Goal: Check status: Check status

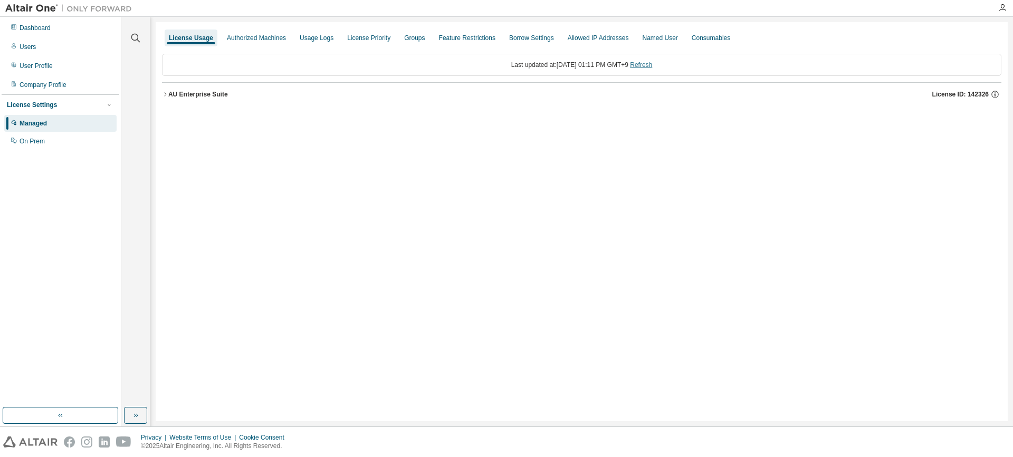
click at [652, 65] on link "Refresh" at bounding box center [641, 64] width 22 height 7
click at [165, 93] on icon "button" at bounding box center [165, 94] width 6 height 6
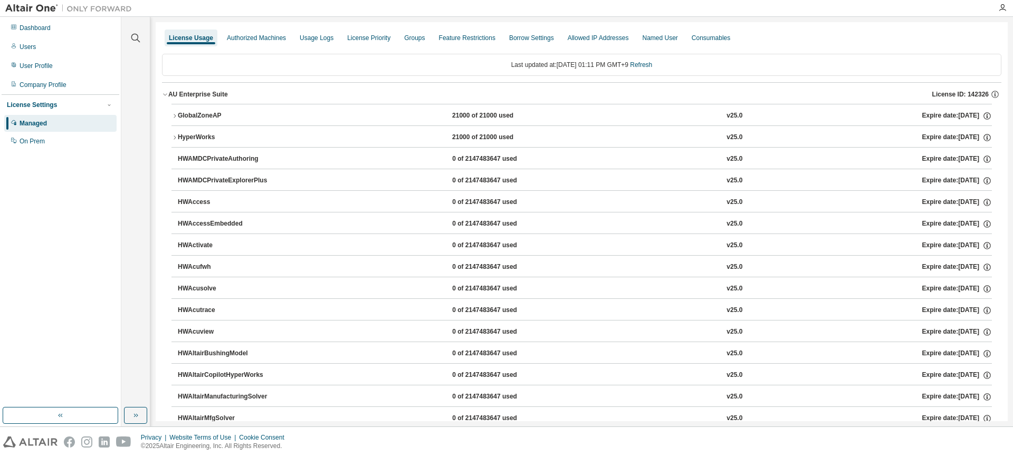
click at [746, 116] on div "GlobalZoneAP 21000 of 21000 used v25.0 Expire date: 2026-05-01" at bounding box center [585, 115] width 814 height 9
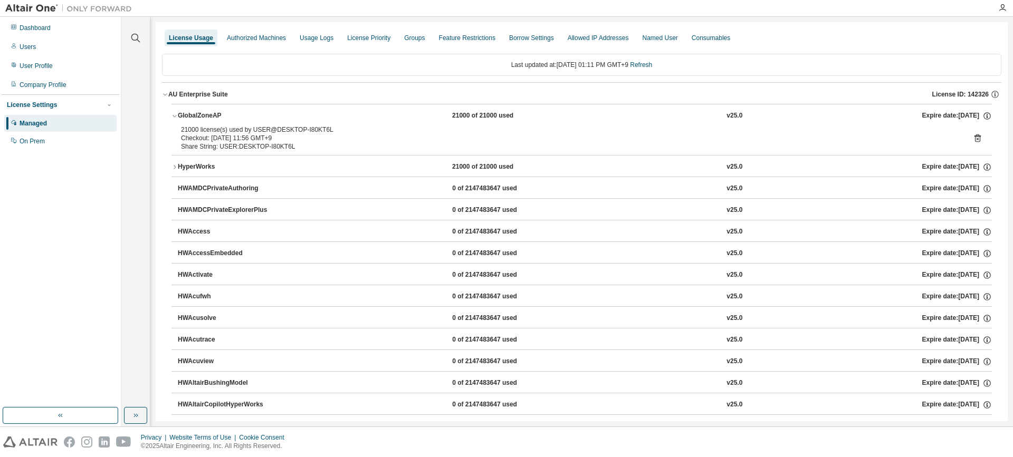
click at [976, 144] on div "21000 license(s) used by USER@DESKTOP-I80KT6L Checkout: 2025-08-18 11:56 GMT+9 …" at bounding box center [581, 138] width 801 height 25
click at [973, 141] on icon at bounding box center [977, 137] width 9 height 9
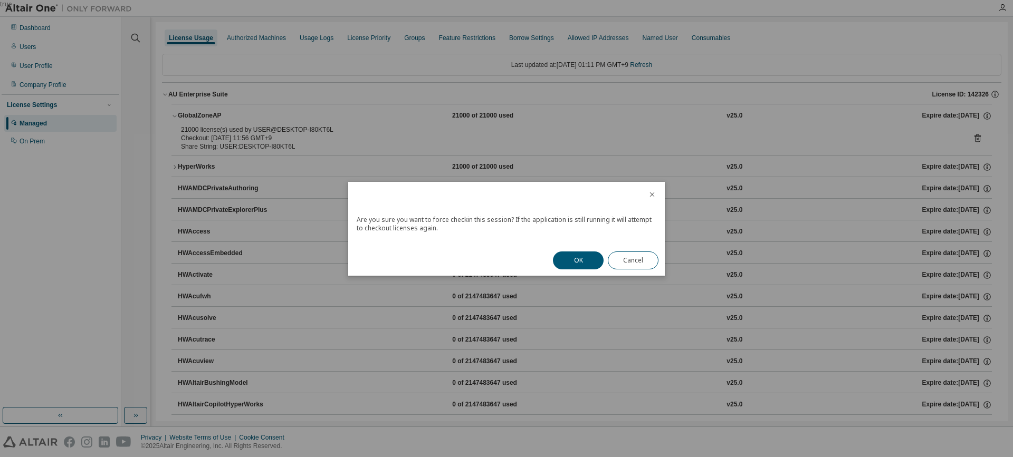
click at [572, 262] on button "OK" at bounding box center [578, 261] width 51 height 18
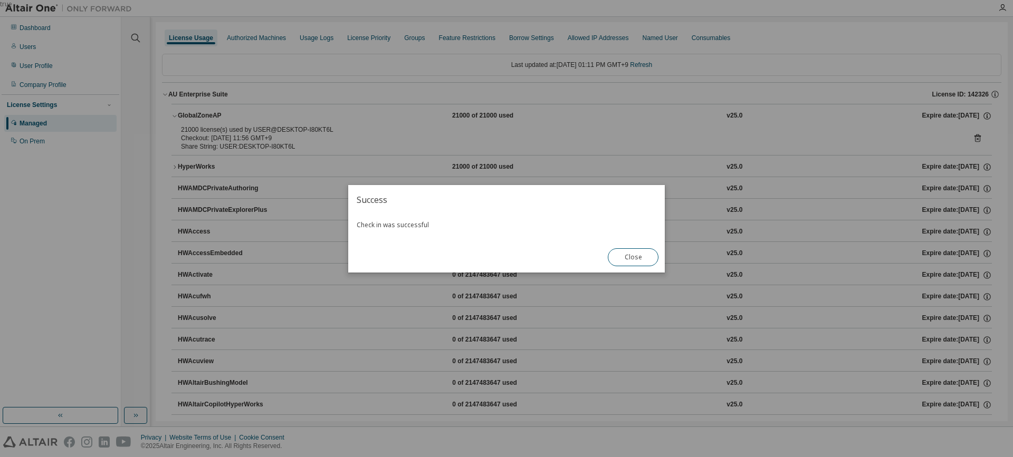
drag, startPoint x: 628, startPoint y: 263, endPoint x: 734, endPoint y: 200, distance: 123.2
click at [628, 263] on button "Close" at bounding box center [633, 258] width 51 height 18
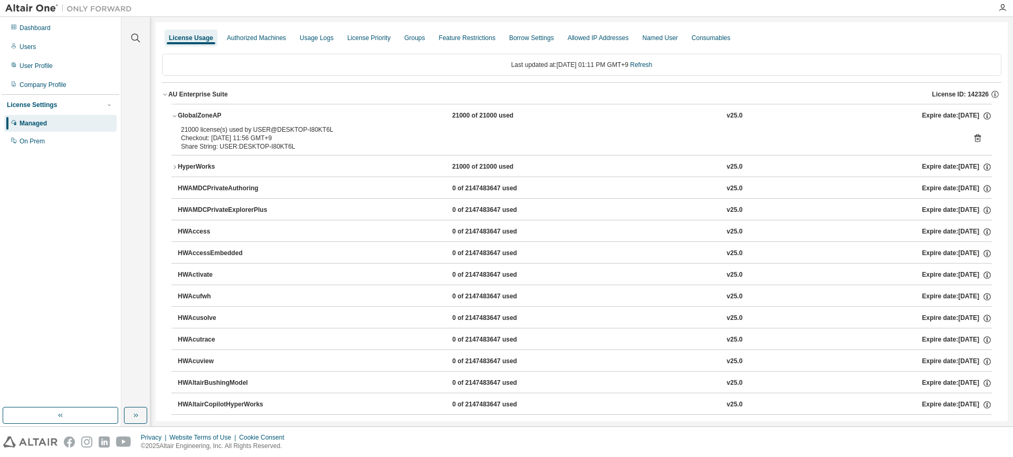
click at [771, 166] on div "HyperWorks 21000 of 21000 used v25.0 Expire date: 2026-05-01" at bounding box center [585, 167] width 814 height 9
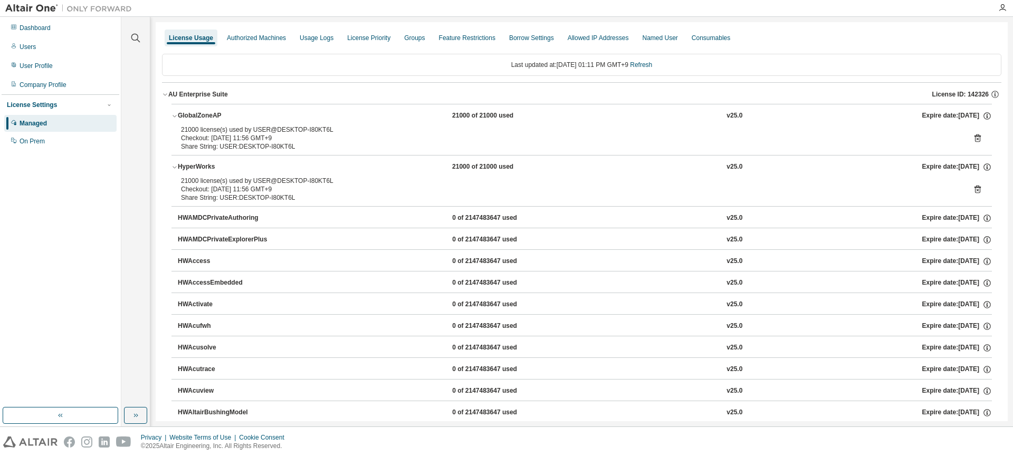
click at [974, 192] on icon at bounding box center [977, 190] width 6 height 8
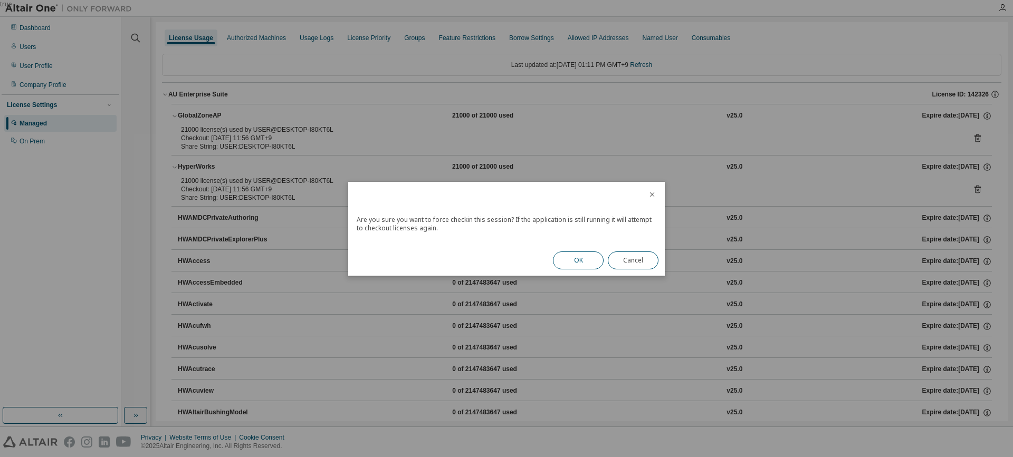
click at [593, 262] on button "OK" at bounding box center [578, 261] width 51 height 18
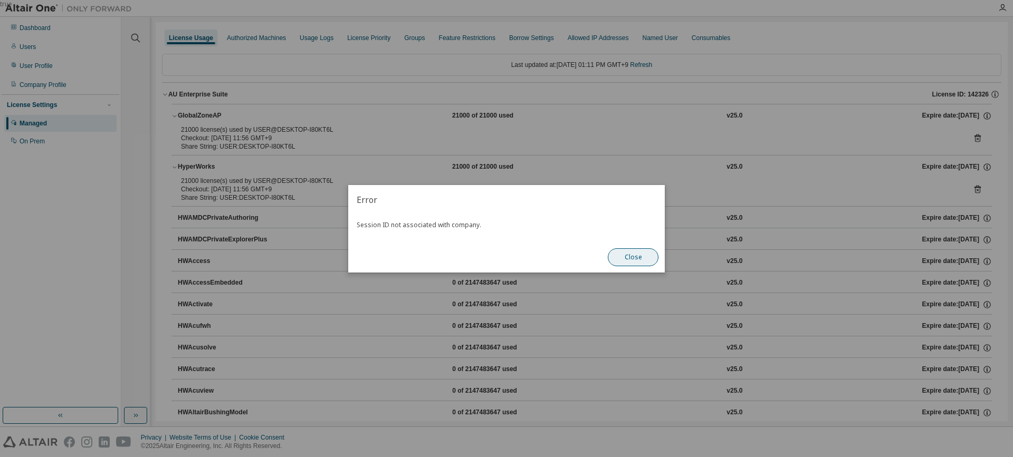
click at [643, 259] on button "Close" at bounding box center [633, 258] width 51 height 18
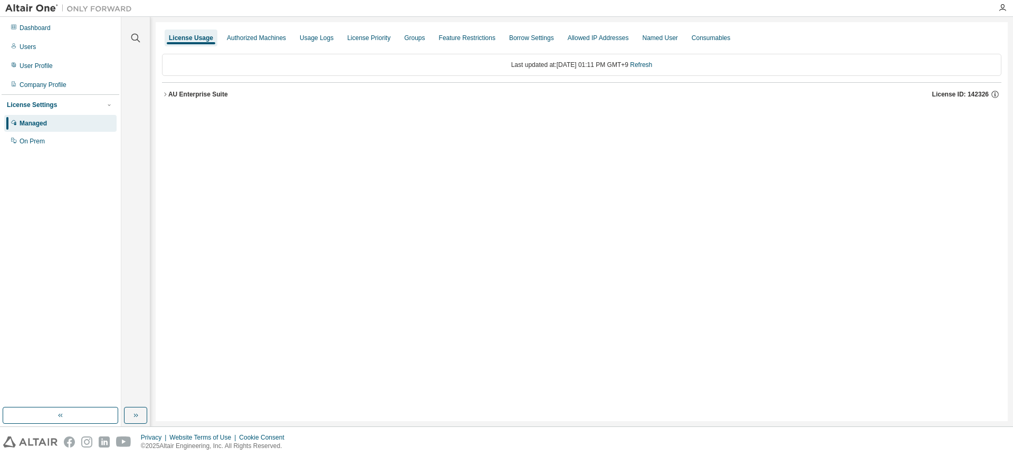
click at [165, 92] on icon "button" at bounding box center [165, 94] width 6 height 6
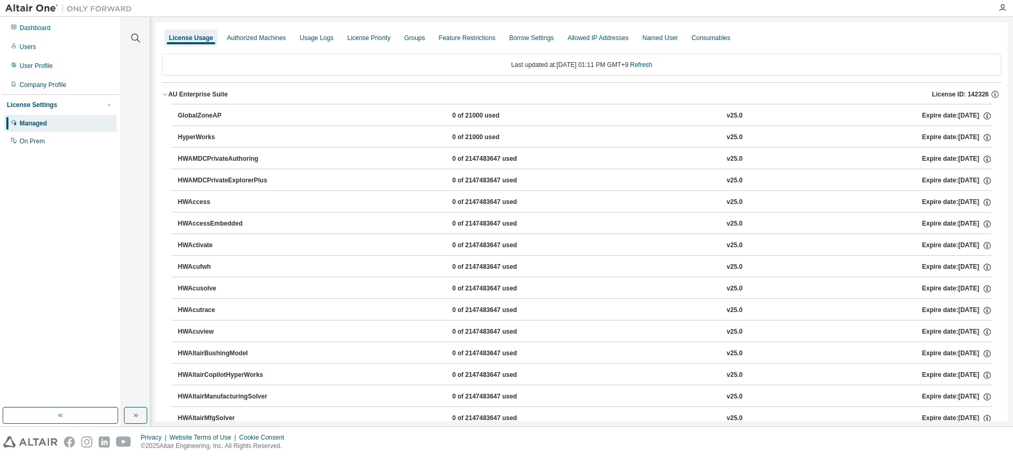
click at [650, 112] on div "GlobalZoneAP 0 of 21000 used v25.0 Expire date: [DATE]" at bounding box center [585, 115] width 814 height 9
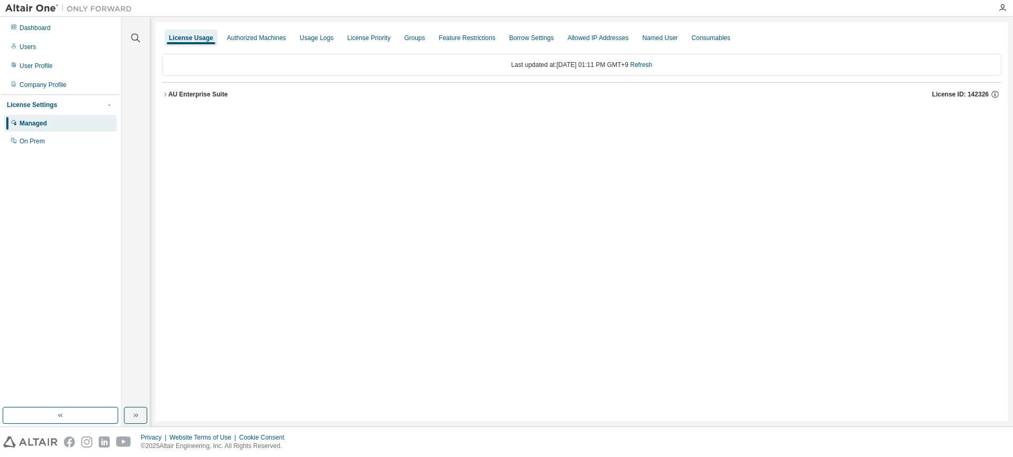
click at [166, 97] on icon "button" at bounding box center [165, 94] width 6 height 6
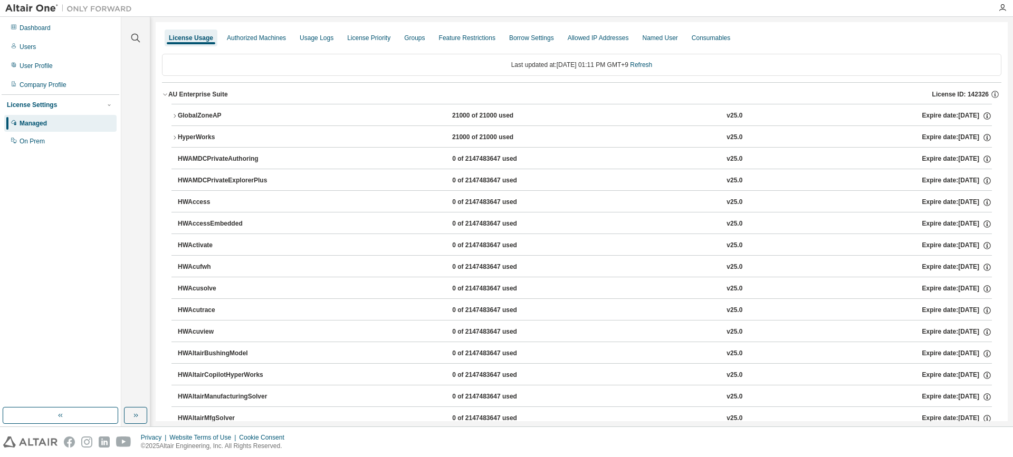
click at [166, 92] on icon "button" at bounding box center [165, 94] width 6 height 6
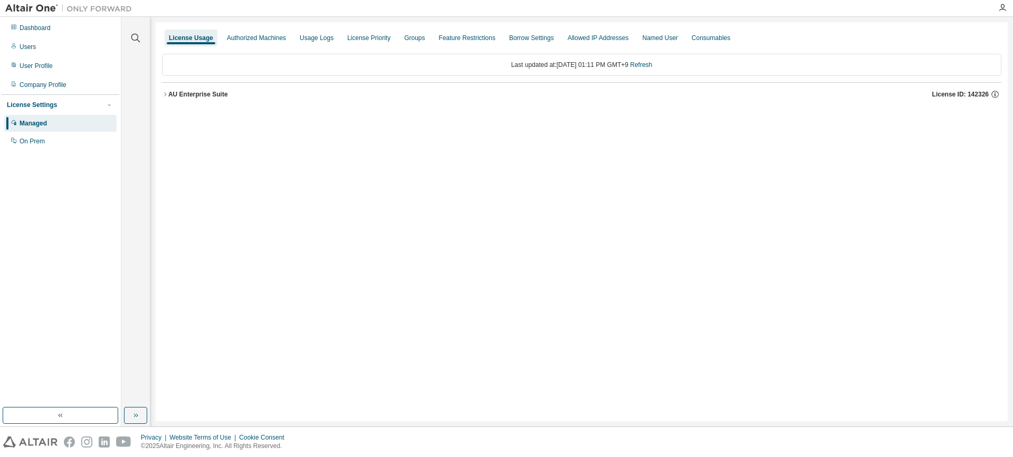
click at [166, 92] on icon "button" at bounding box center [165, 94] width 6 height 6
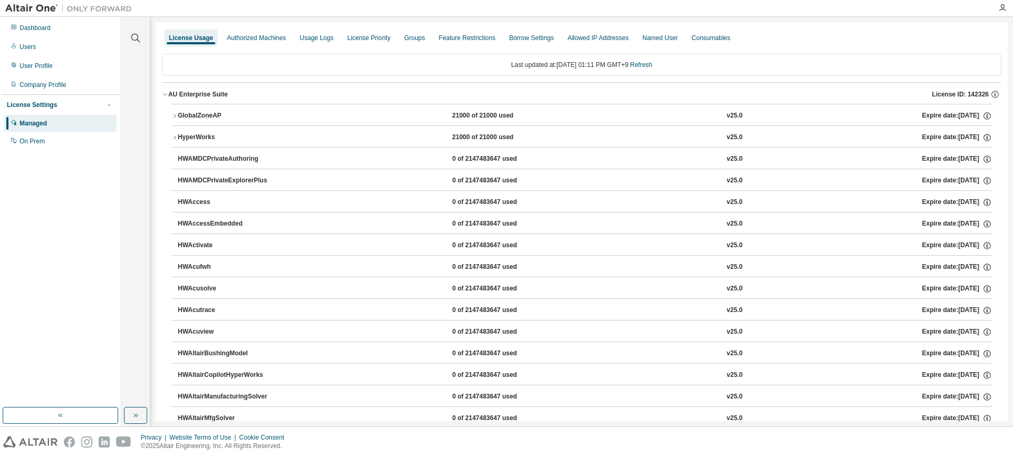
click at [550, 109] on button "GlobalZoneAP 21000 of 21000 used v25.0 Expire date: 2026-05-01" at bounding box center [581, 115] width 820 height 23
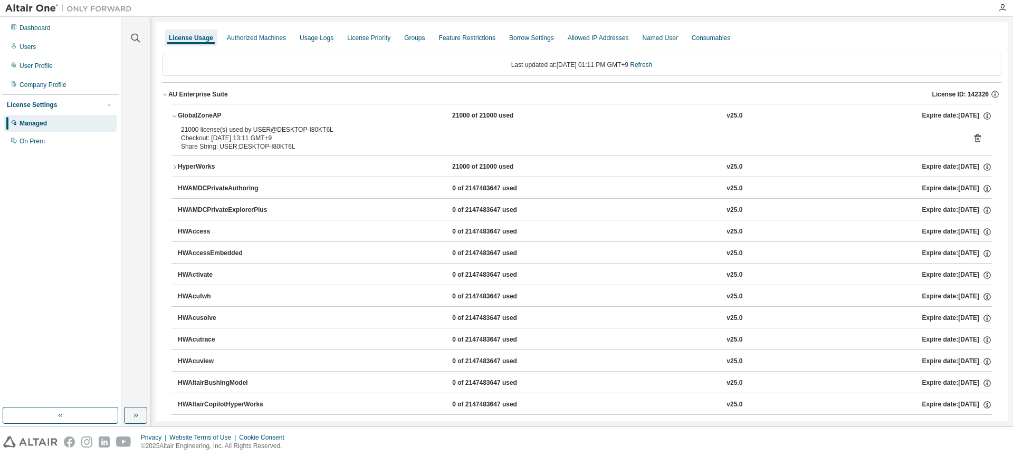
click at [976, 138] on icon at bounding box center [977, 139] width 3 height 3
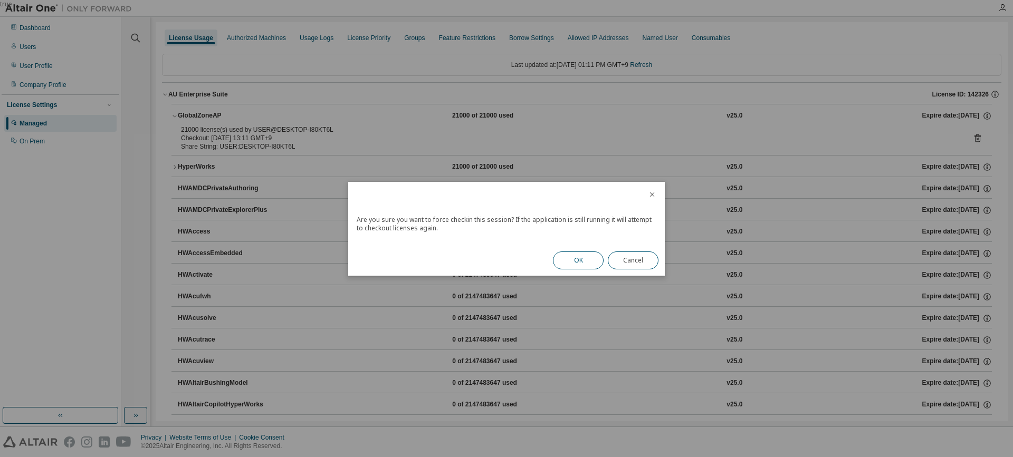
click at [587, 257] on button "OK" at bounding box center [578, 261] width 51 height 18
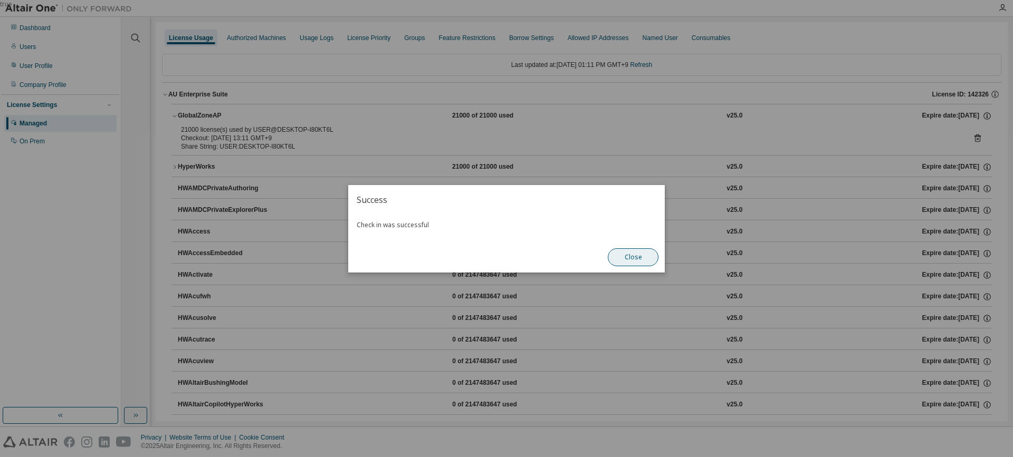
click at [625, 260] on button "Close" at bounding box center [633, 258] width 51 height 18
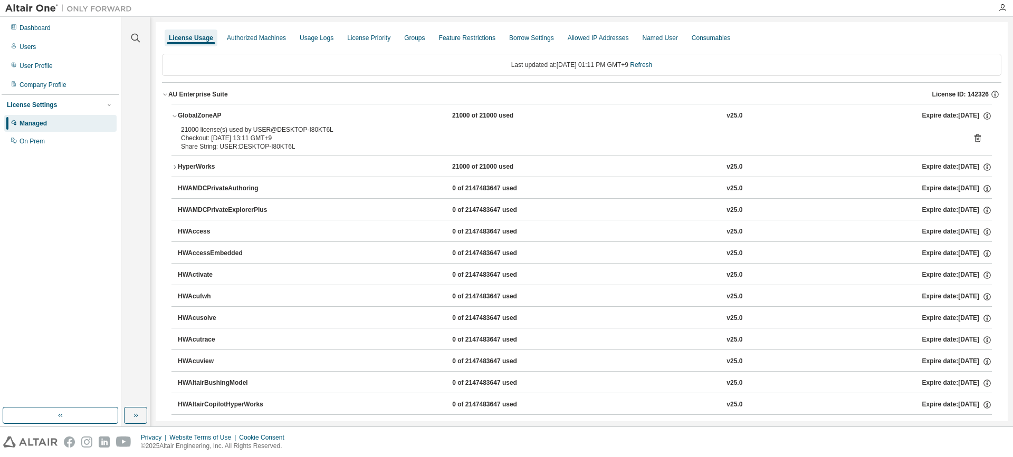
click at [614, 161] on button "HyperWorks 21000 of 21000 used v25.0 Expire date: 2026-05-01" at bounding box center [581, 167] width 820 height 23
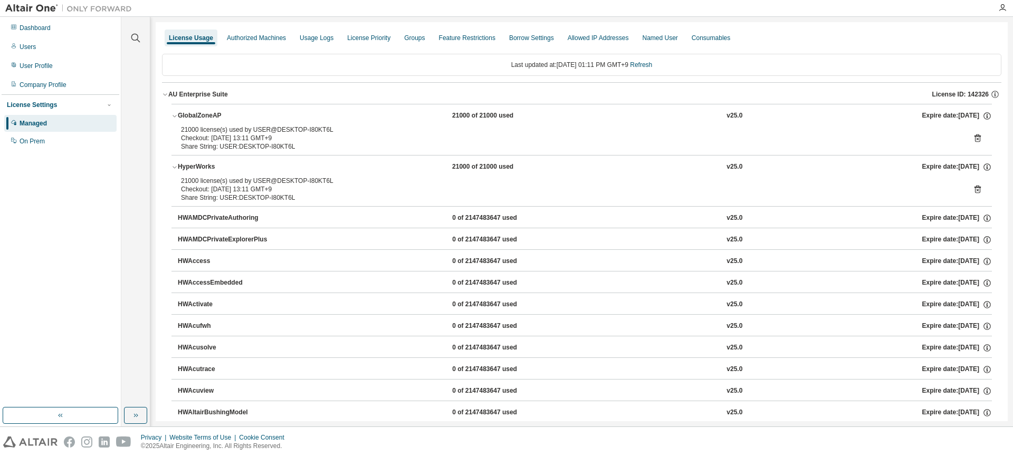
click at [973, 187] on icon at bounding box center [977, 189] width 9 height 9
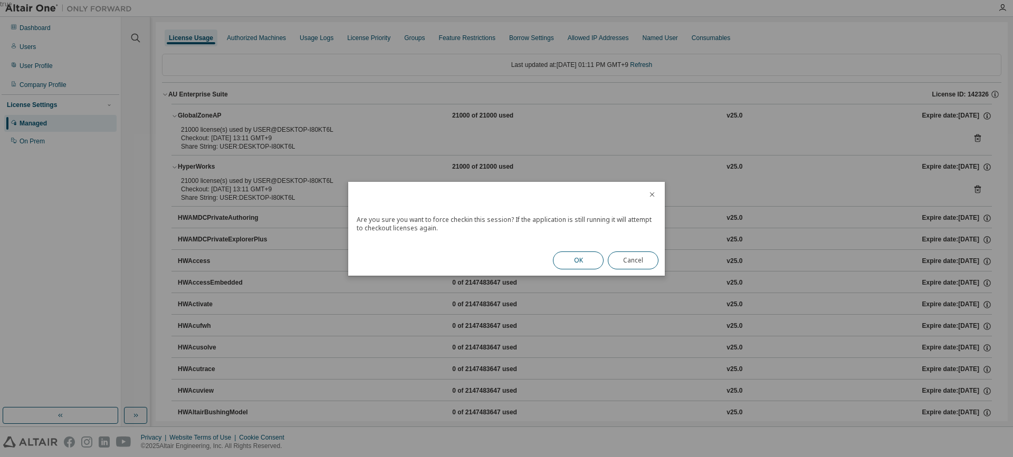
click at [569, 264] on button "OK" at bounding box center [578, 261] width 51 height 18
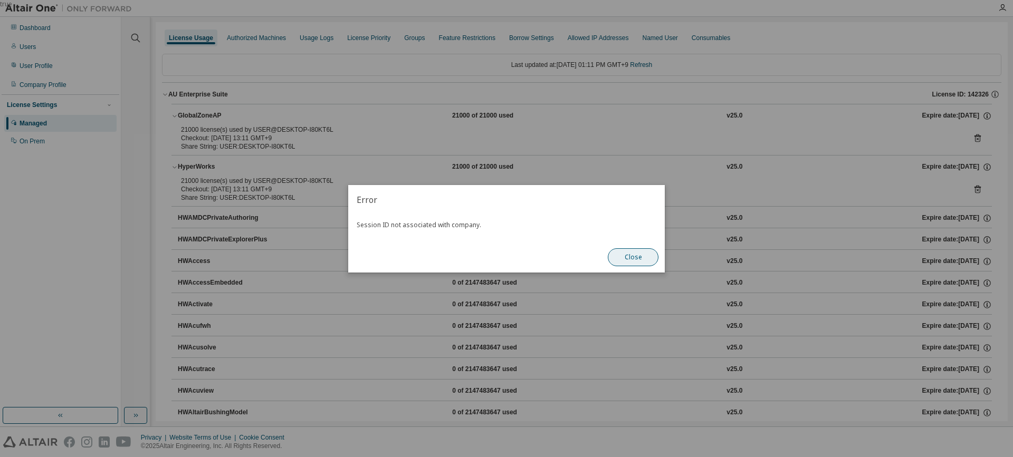
click at [637, 261] on button "Close" at bounding box center [633, 258] width 51 height 18
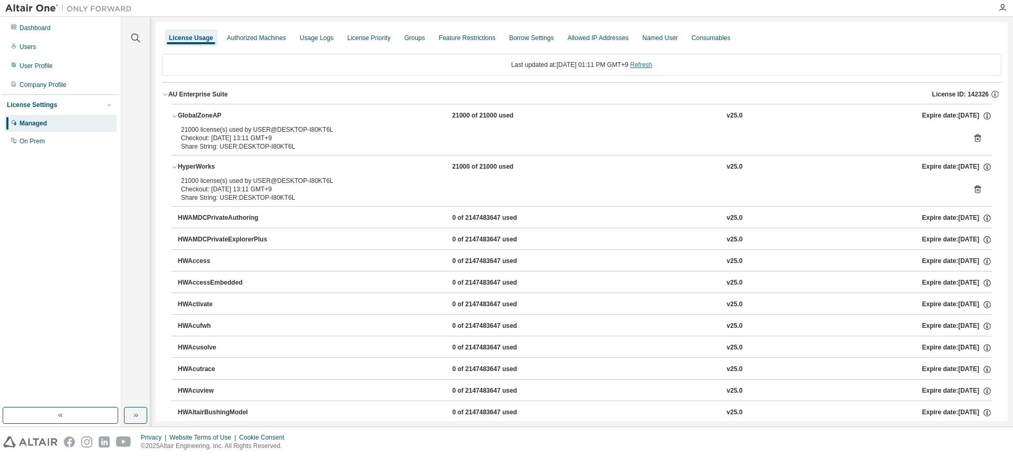
click at [648, 66] on link "Refresh" at bounding box center [641, 64] width 22 height 7
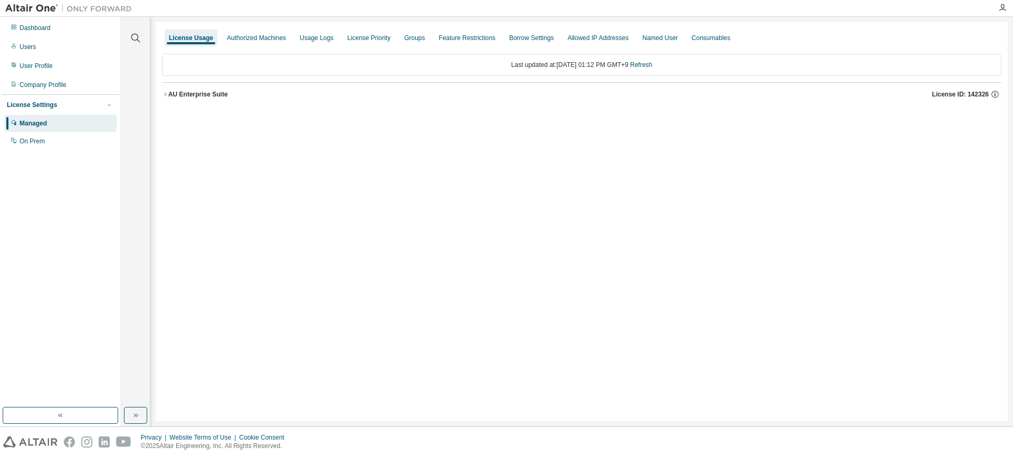
click at [166, 93] on icon "button" at bounding box center [165, 94] width 6 height 6
click at [163, 94] on icon "button" at bounding box center [165, 94] width 6 height 6
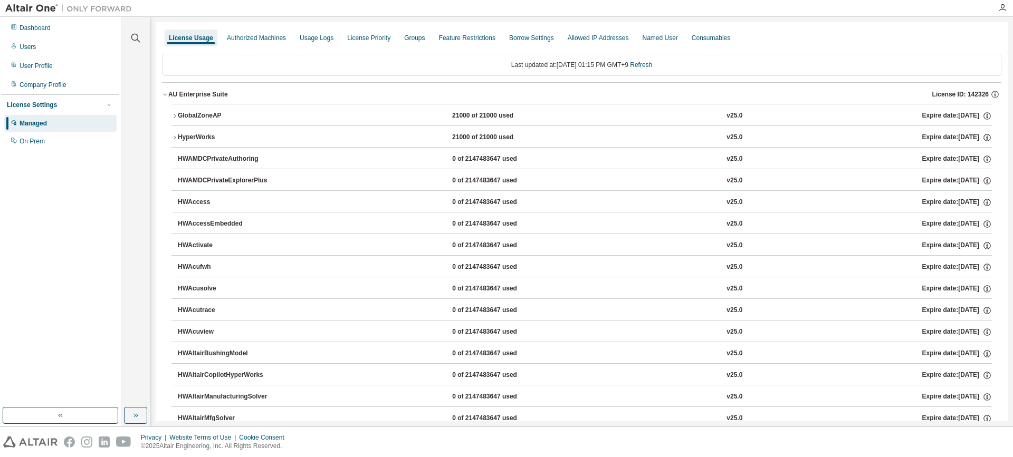
click at [605, 110] on button "GlobalZoneAP 21000 of 21000 used v25.0 Expire date: [DATE]" at bounding box center [581, 115] width 820 height 23
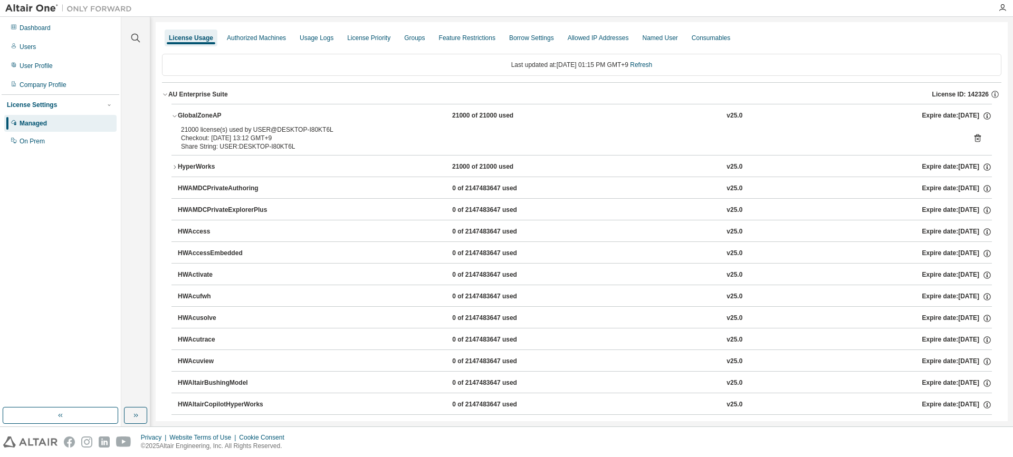
click at [974, 137] on icon at bounding box center [977, 139] width 6 height 8
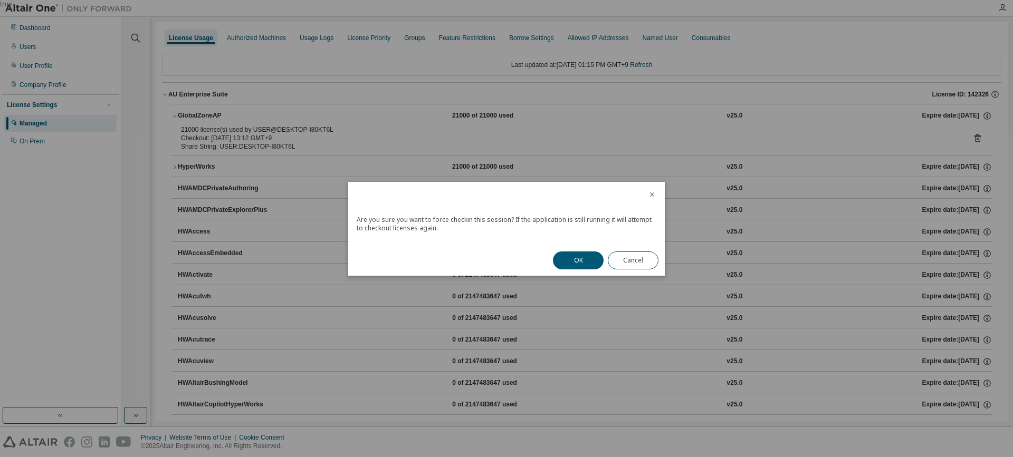
click at [571, 271] on div "OK Cancel" at bounding box center [606, 260] width 118 height 31
click at [575, 262] on button "OK" at bounding box center [578, 261] width 51 height 18
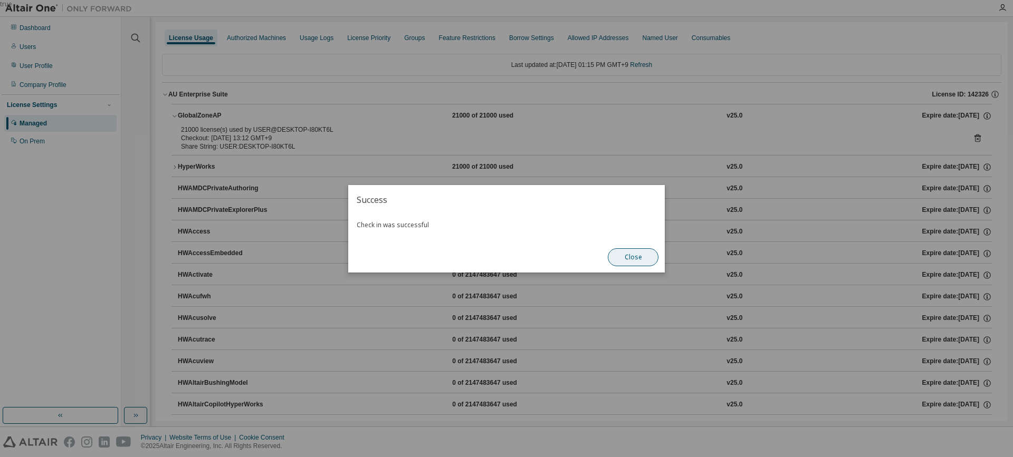
click at [654, 261] on button "Close" at bounding box center [633, 258] width 51 height 18
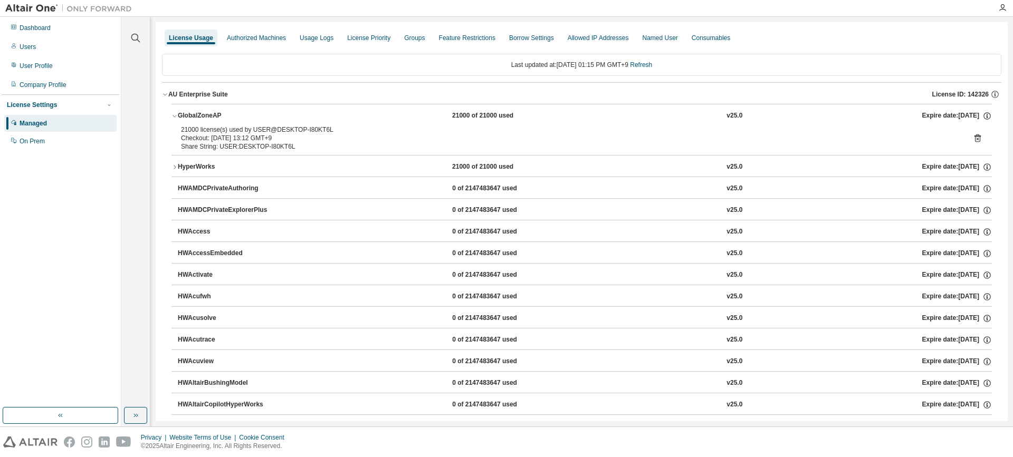
click at [174, 166] on icon "button" at bounding box center [174, 167] width 6 height 6
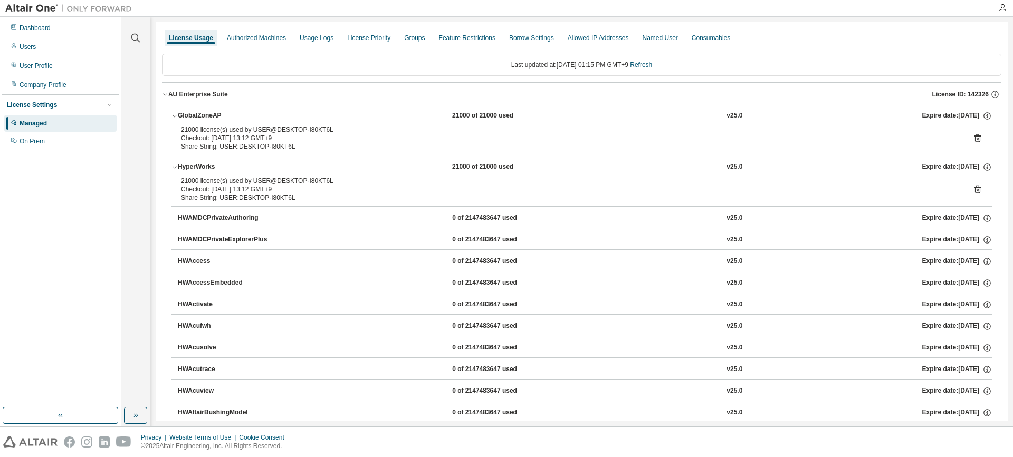
click at [973, 185] on icon at bounding box center [977, 189] width 9 height 9
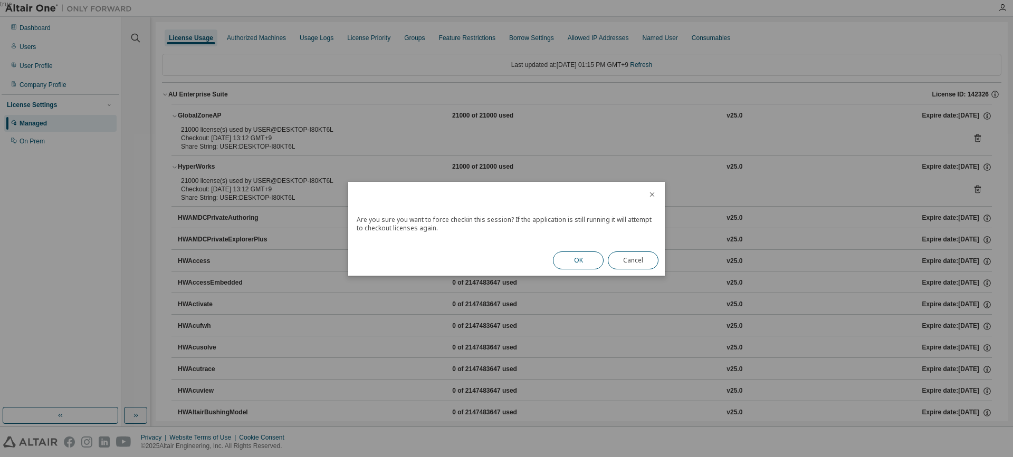
click at [573, 255] on button "OK" at bounding box center [578, 261] width 51 height 18
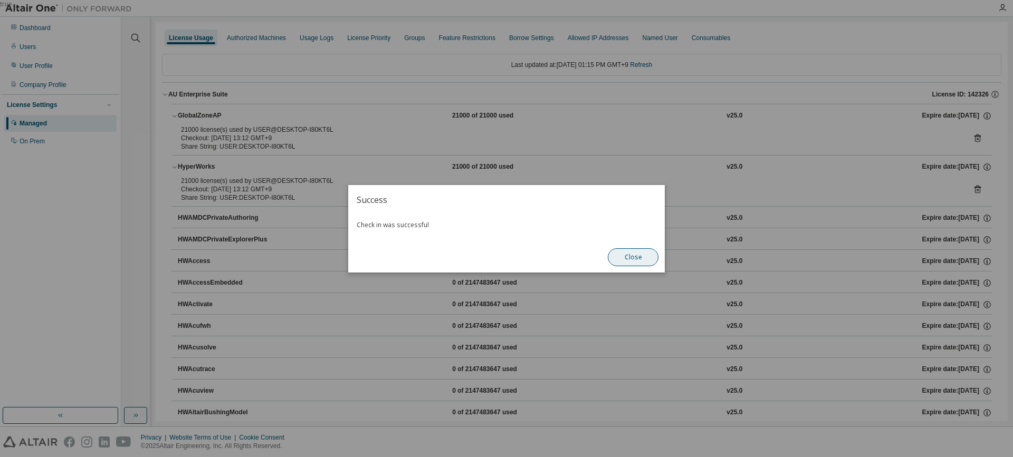
click at [634, 259] on button "Close" at bounding box center [633, 258] width 51 height 18
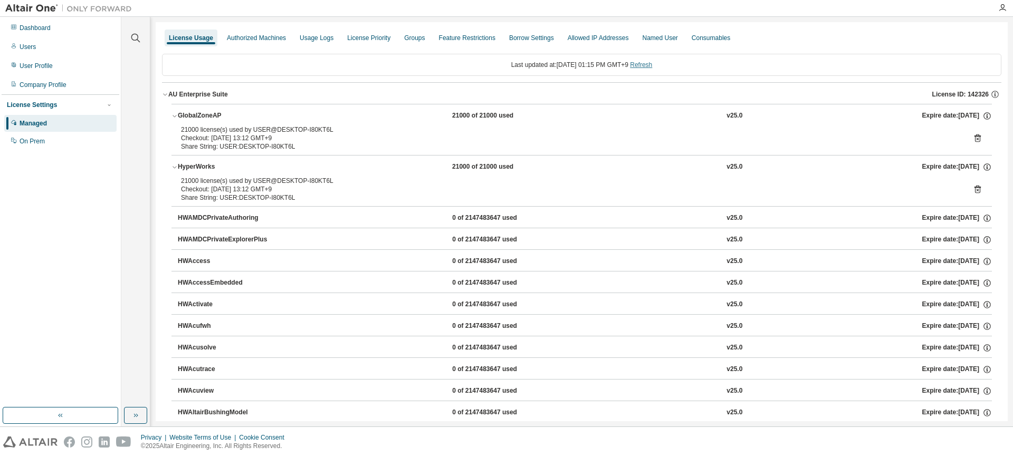
click at [652, 68] on link "Refresh" at bounding box center [641, 64] width 22 height 7
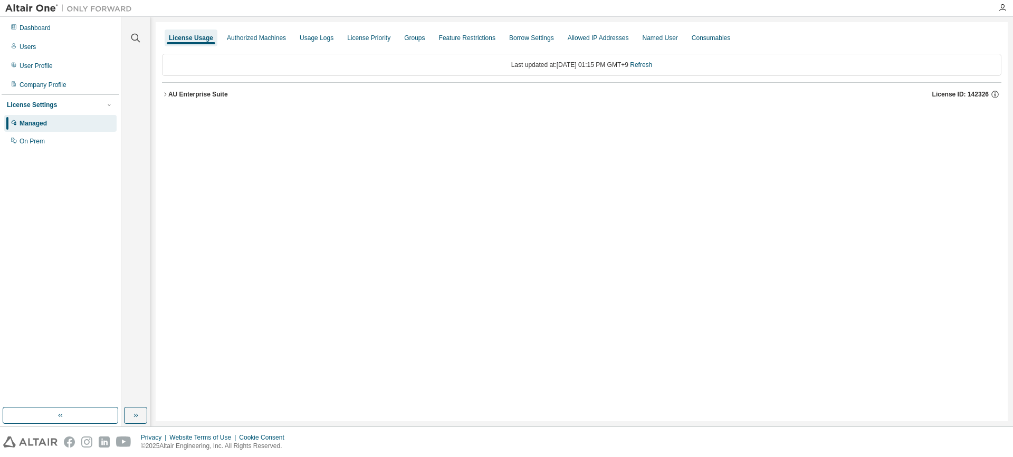
click at [159, 90] on div "License Usage Authorized Machines Usage Logs License Priority Groups Feature Re…" at bounding box center [582, 221] width 852 height 399
click at [167, 94] on icon "button" at bounding box center [165, 94] width 6 height 6
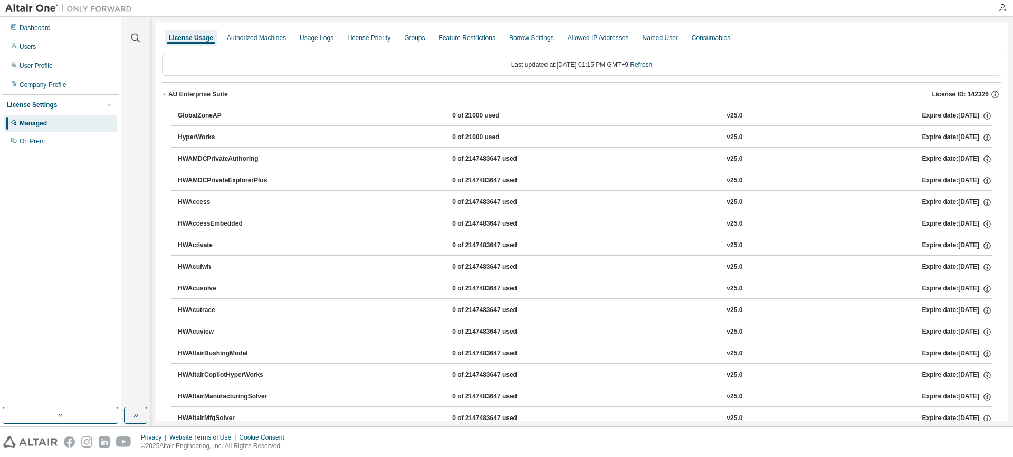
click at [224, 117] on div "GlobalZoneAP" at bounding box center [225, 115] width 95 height 9
click at [206, 117] on div "GlobalZoneAP" at bounding box center [225, 115] width 95 height 9
click at [203, 137] on div "HyperWorks" at bounding box center [225, 137] width 95 height 9
click at [404, 110] on button "GlobalZoneAP 0 of 21000 used v25.0 Expire date: [DATE]" at bounding box center [585, 115] width 814 height 23
click at [947, 113] on div "Expire date: [DATE]" at bounding box center [957, 115] width 70 height 9
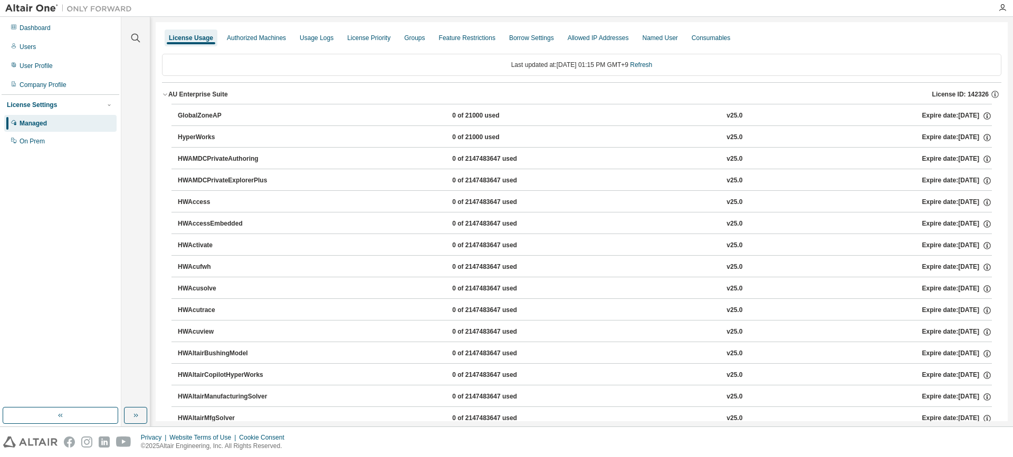
click at [870, 128] on button "HyperWorks 0 of 21000 used v25.0 Expire date: [DATE]" at bounding box center [585, 137] width 814 height 23
click at [866, 147] on button "HyperWorks 0 of 21000 used v25.0 Expire date: [DATE]" at bounding box center [585, 137] width 814 height 23
click at [859, 123] on button "GlobalZoneAP 0 of 21000 used v25.0 Expire date: [DATE]" at bounding box center [585, 115] width 814 height 23
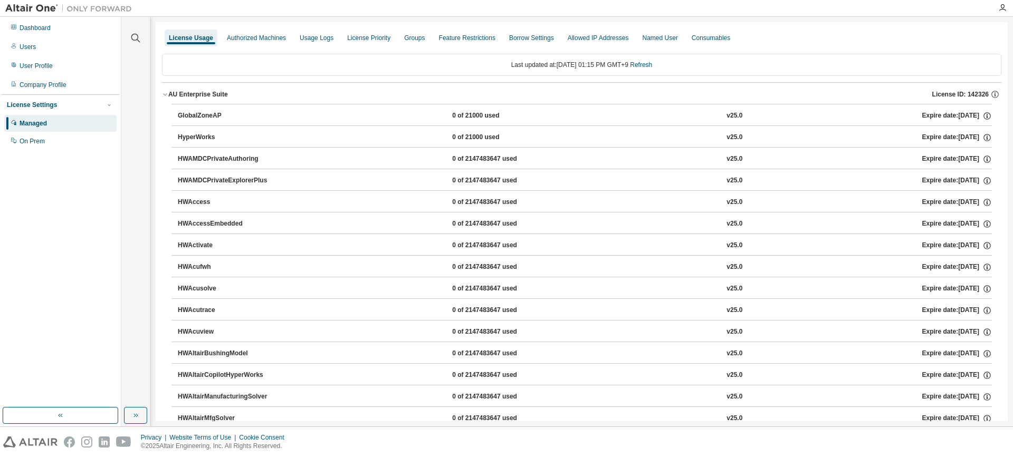
click at [858, 120] on div "GlobalZoneAP 0 of 21000 used v25.0 Expire date: [DATE]" at bounding box center [585, 115] width 814 height 9
